Goal: Task Accomplishment & Management: Complete application form

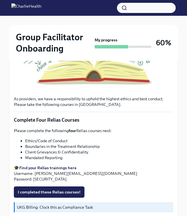
scroll to position [202, 0]
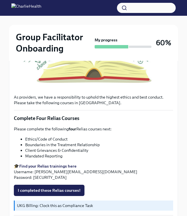
click at [54, 165] on strong "Find your Relias trainings here" at bounding box center [47, 166] width 57 height 5
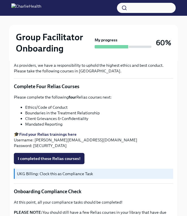
scroll to position [239, 0]
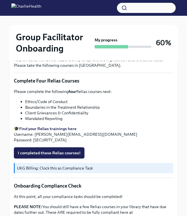
click at [70, 112] on li "Client Grievances & Confidentiality" at bounding box center [99, 113] width 148 height 6
copy ul "Client Grievances & Confidentiality"
click at [54, 121] on li "Mandated Reporting" at bounding box center [99, 119] width 148 height 6
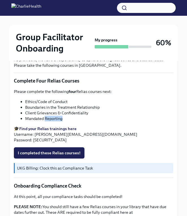
click at [54, 121] on li "Mandated Reporting" at bounding box center [99, 119] width 148 height 6
copy div "Mandated Reporting"
click at [58, 156] on button "I completed these Relias courses!" at bounding box center [49, 153] width 71 height 11
click at [58, 156] on div "I completed these Relias courses!" at bounding box center [93, 153] width 159 height 11
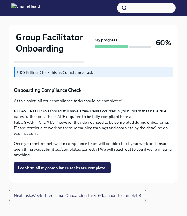
scroll to position [335, 0]
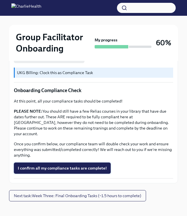
click at [97, 166] on span "I confirm all my compliance tasks are complete!" at bounding box center [62, 169] width 89 height 6
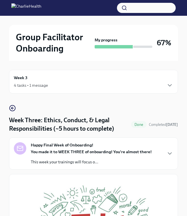
scroll to position [0, 0]
click at [119, 151] on strong "You made it to WEEK THREE of onboarding! You're almost there!" at bounding box center [91, 152] width 121 height 5
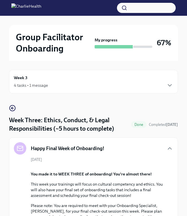
scroll to position [65, 0]
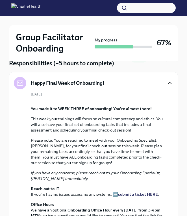
click at [119, 85] on icon "button" at bounding box center [169, 83] width 7 height 7
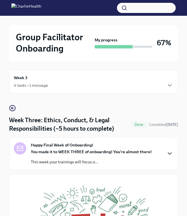
scroll to position [0, 0]
click at [106, 90] on div "Week 3 4 tasks • 1 message" at bounding box center [93, 82] width 169 height 24
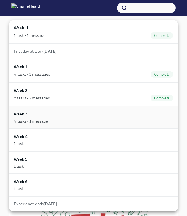
click at [95, 115] on div "Week 3 4 tasks • 1 message" at bounding box center [93, 117] width 159 height 13
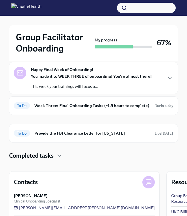
scroll to position [60, 0]
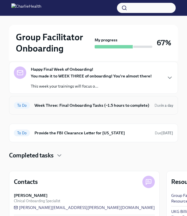
click at [94, 113] on div "To Do Week Three: Final Onboarding Tasks (~1.5 hours to complete) Due in a day" at bounding box center [93, 105] width 169 height 19
click at [93, 108] on h6 "Week Three: Final Onboarding Tasks (~1.5 hours to complete)" at bounding box center [91, 105] width 115 height 6
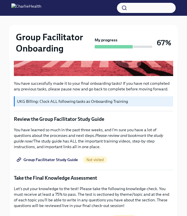
scroll to position [205, 0]
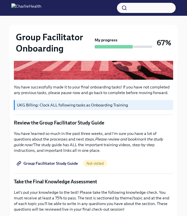
click at [61, 163] on span "Group Facilitator Study Guide" at bounding box center [48, 164] width 60 height 6
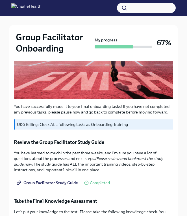
scroll to position [186, 0]
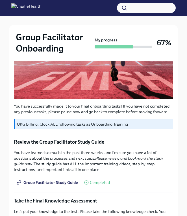
click at [65, 183] on span "Group Facilitator Study Guide" at bounding box center [48, 183] width 60 height 6
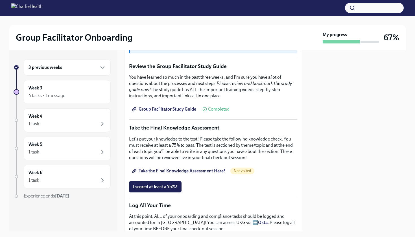
scroll to position [225, 0]
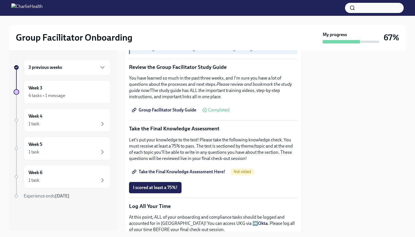
click at [119, 172] on span "Take the Final Knowledge Assessment Here!" at bounding box center [179, 172] width 92 height 6
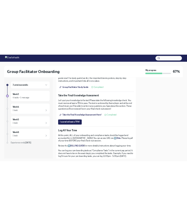
scroll to position [265, 0]
